Goal: Obtain resource: Obtain resource

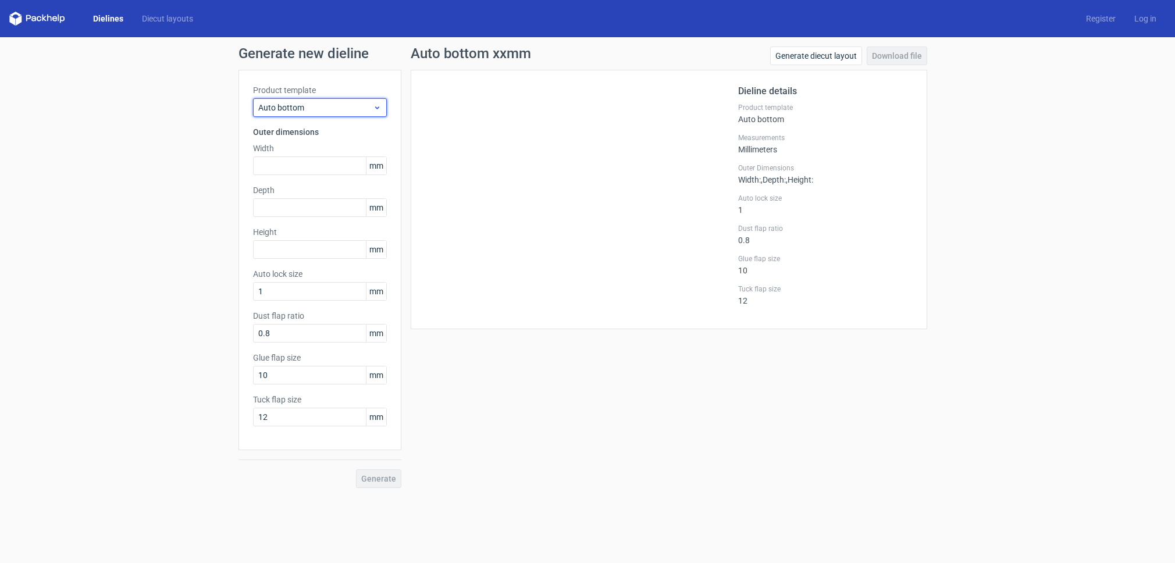
click at [327, 105] on span "Auto bottom" at bounding box center [315, 108] width 115 height 12
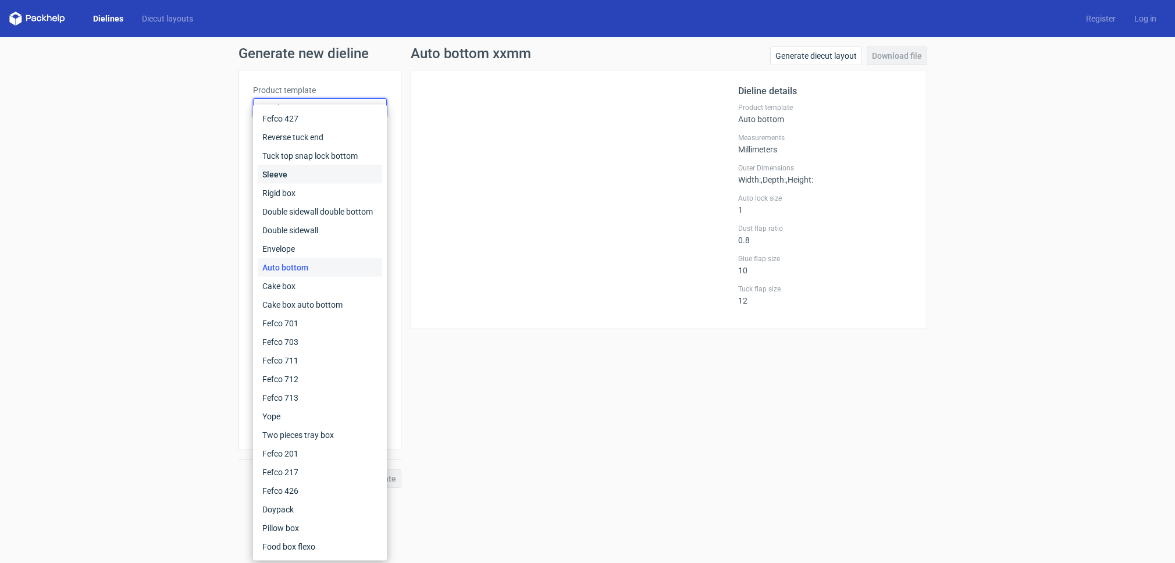
click at [289, 179] on div "Sleeve" at bounding box center [320, 174] width 124 height 19
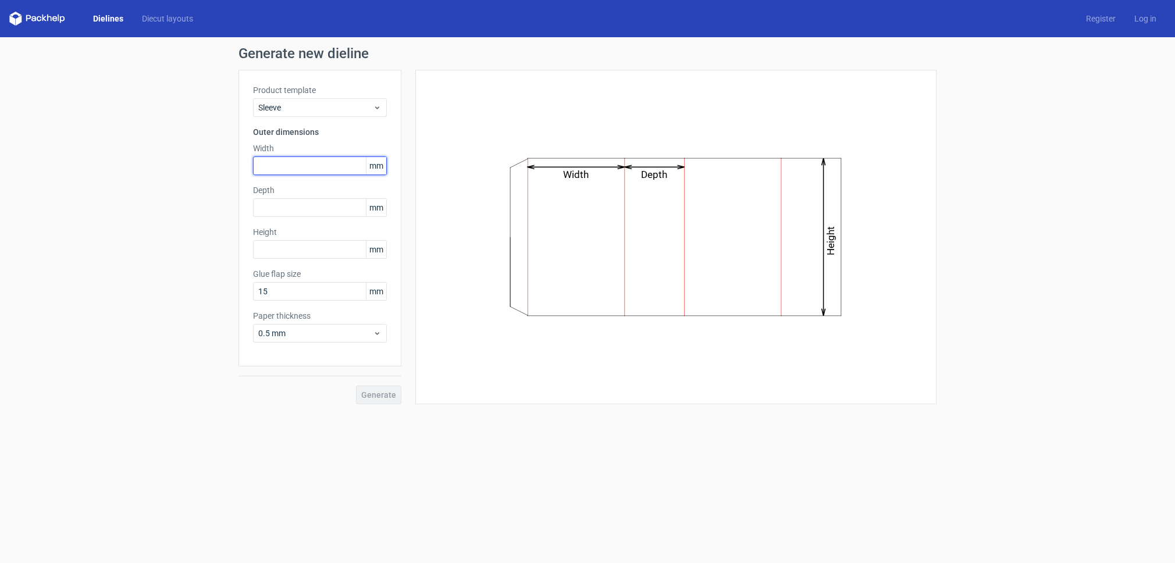
click at [283, 165] on input "text" at bounding box center [320, 165] width 134 height 19
type input "125"
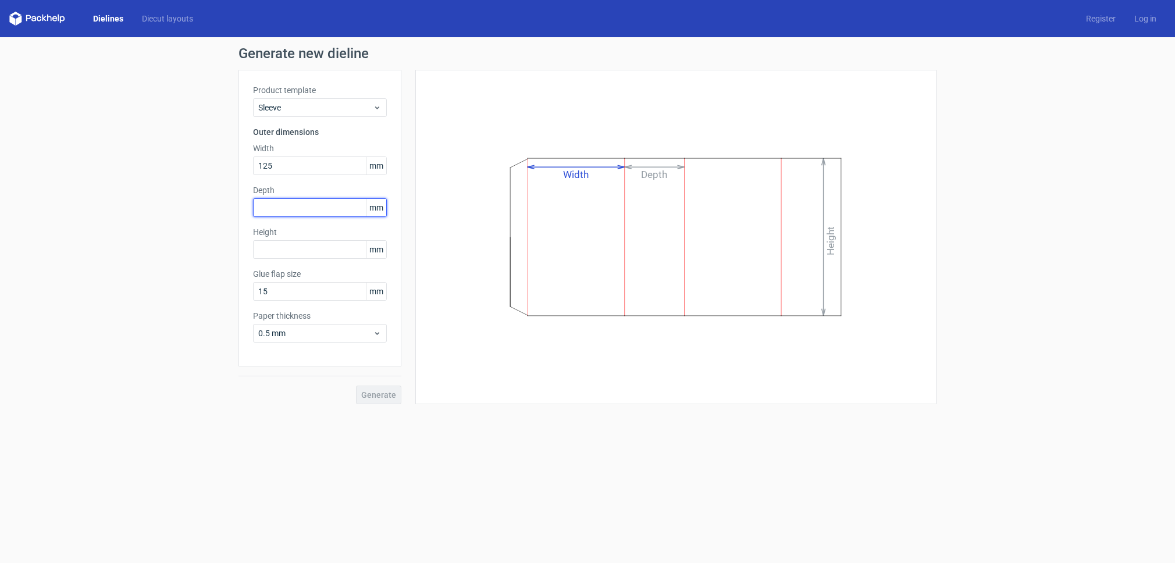
click at [288, 211] on input "text" at bounding box center [320, 207] width 134 height 19
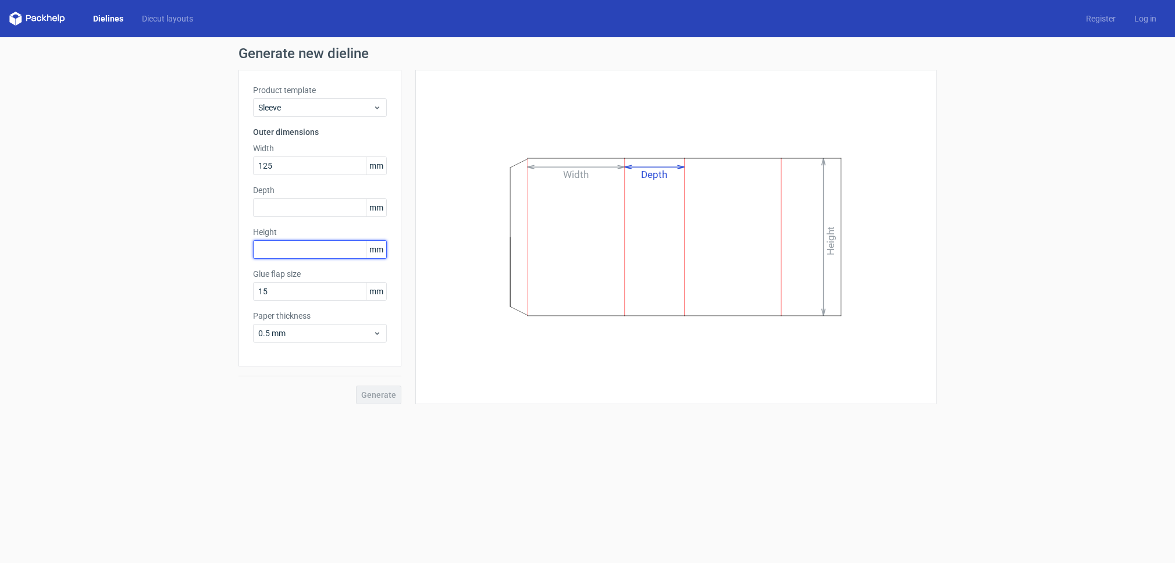
click at [282, 249] on input "text" at bounding box center [320, 249] width 134 height 19
type input "280"
click at [279, 204] on input "text" at bounding box center [320, 207] width 134 height 19
type input "0"
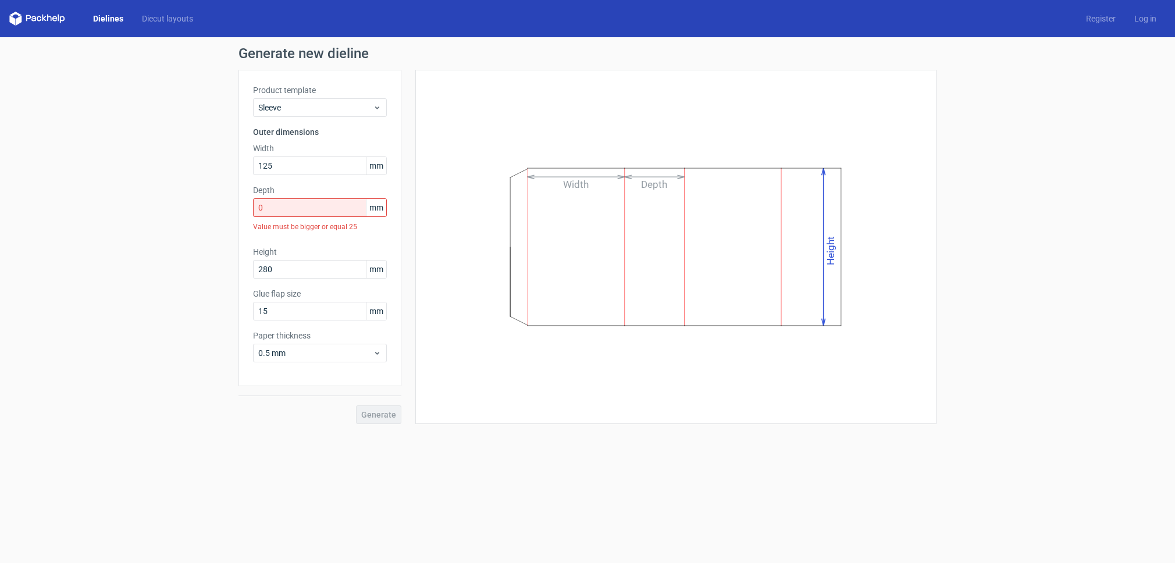
drag, startPoint x: 614, startPoint y: 140, endPoint x: 562, endPoint y: 72, distance: 86.3
click at [614, 140] on div "Width Depth Height" at bounding box center [676, 246] width 492 height 325
